Goal: Navigation & Orientation: Find specific page/section

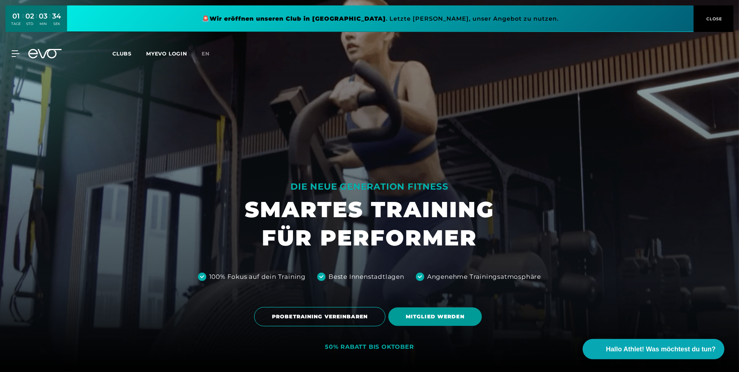
click at [457, 317] on span "MITGLIED WERDEN" at bounding box center [435, 317] width 59 height 8
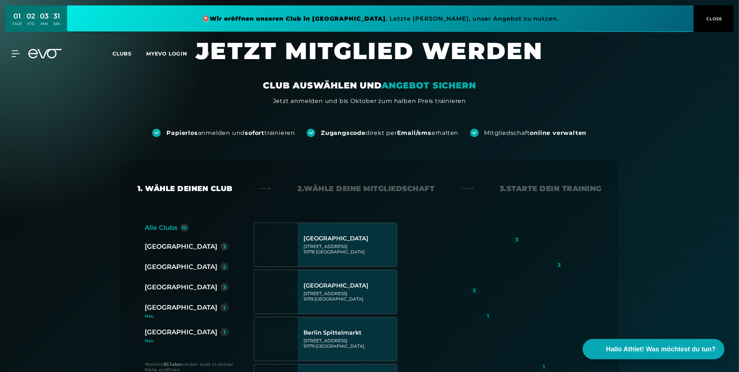
scroll to position [36, 0]
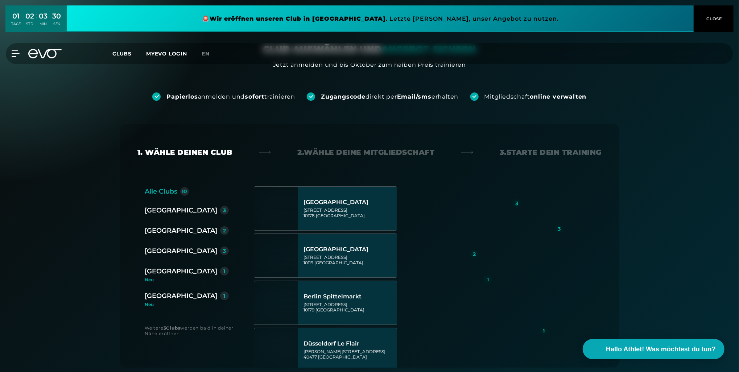
click at [184, 232] on div "Düsseldorf 2" at bounding box center [187, 231] width 84 height 10
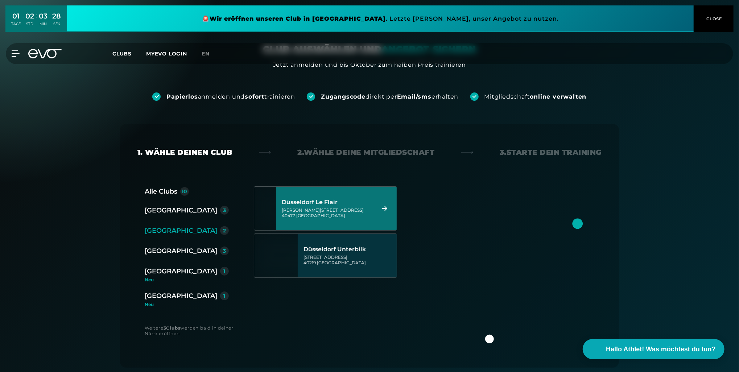
click at [339, 204] on div "Düsseldorf Le Flair" at bounding box center [327, 202] width 91 height 7
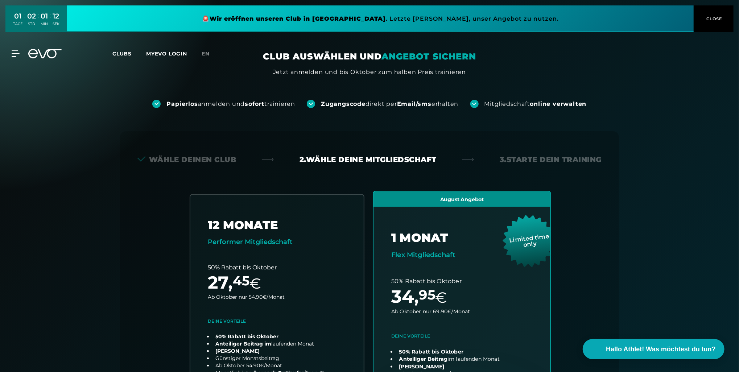
scroll to position [0, 0]
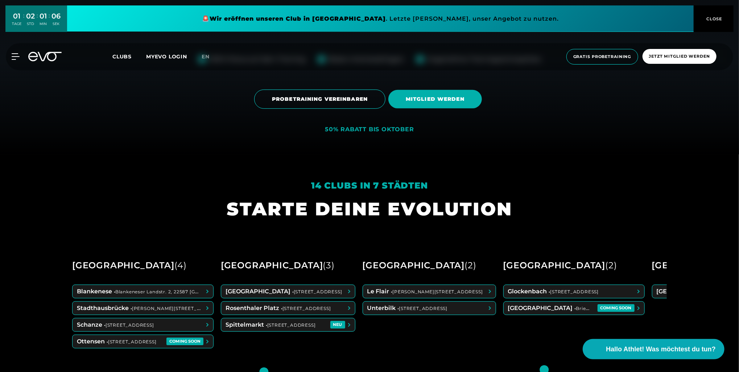
scroll to position [290, 0]
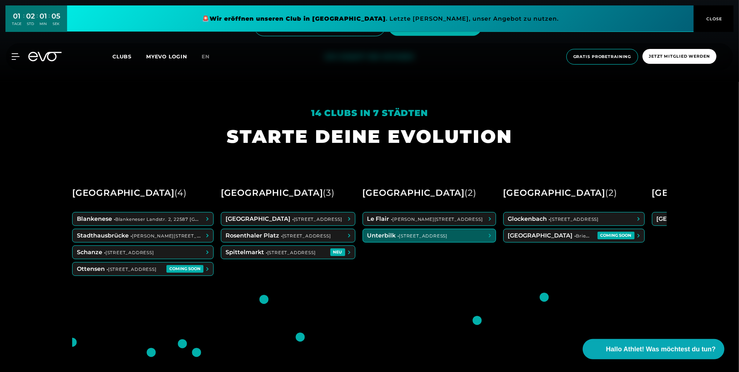
click at [433, 232] on span at bounding box center [429, 235] width 133 height 13
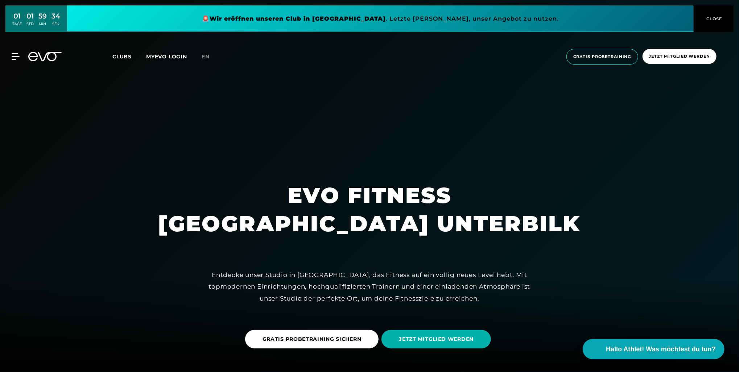
click at [119, 57] on span "Clubs" at bounding box center [121, 56] width 19 height 7
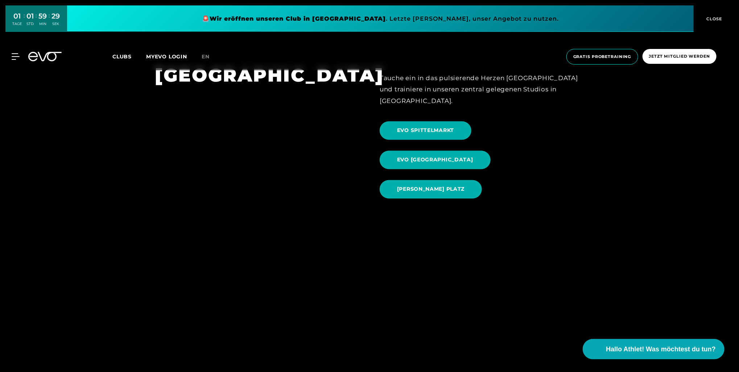
scroll to position [1197, 0]
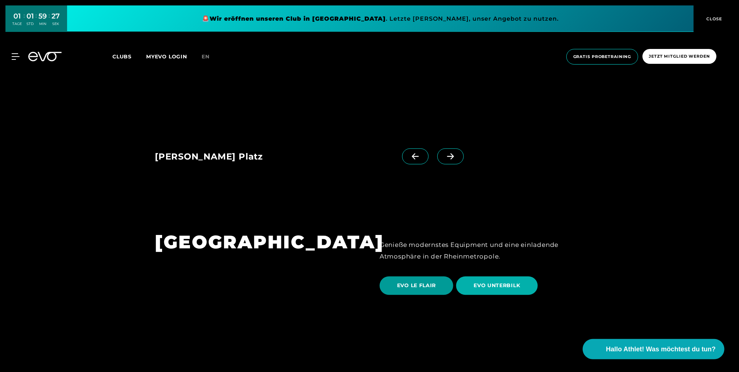
click at [427, 282] on span "EVO LE FLAIR" at bounding box center [416, 286] width 39 height 8
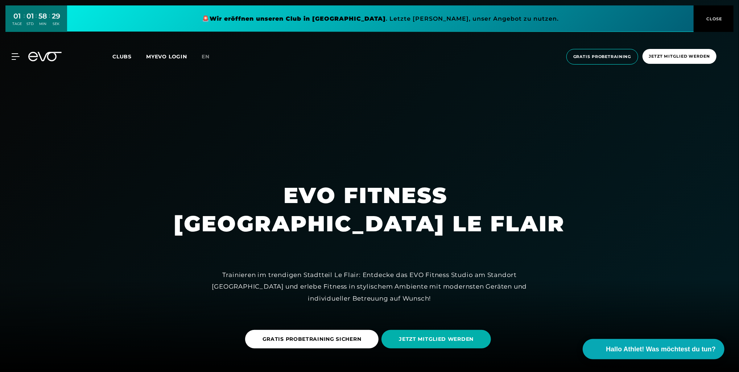
click at [712, 18] on span "CLOSE" at bounding box center [714, 19] width 18 height 7
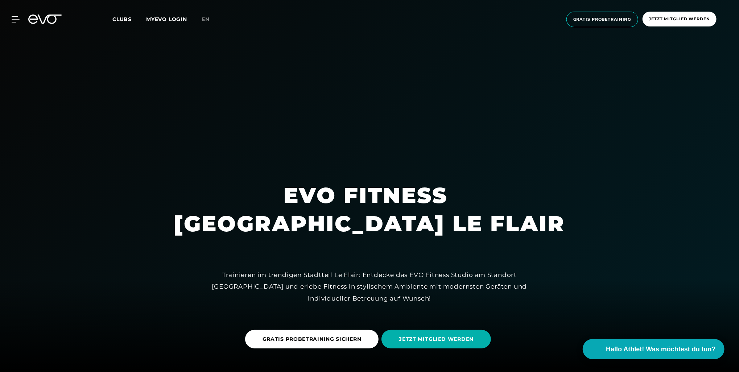
drag, startPoint x: 493, startPoint y: 191, endPoint x: 405, endPoint y: 149, distance: 97.8
click at [405, 149] on div at bounding box center [369, 186] width 739 height 372
